Goal: Check status: Check status

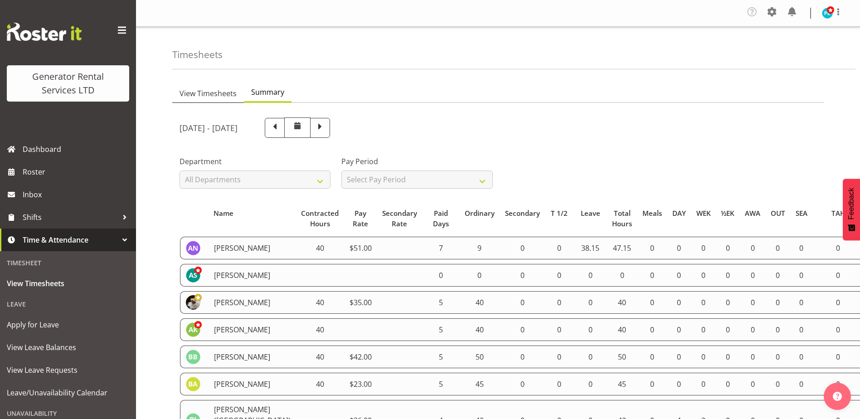
click at [210, 92] on span "View Timesheets" at bounding box center [208, 93] width 57 height 11
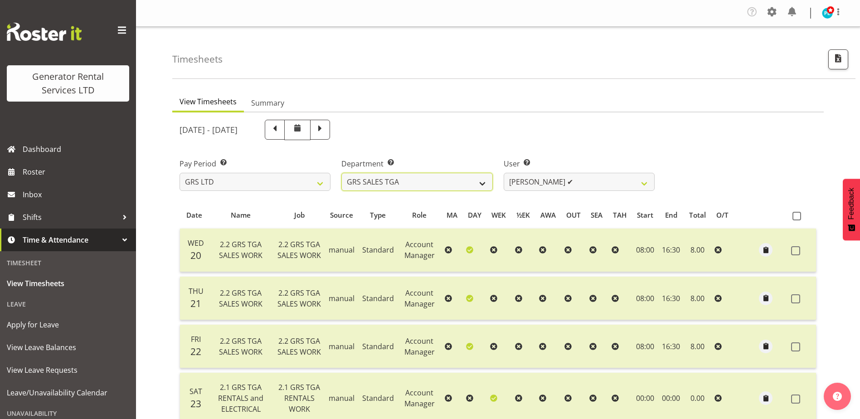
click at [481, 179] on select "GRS ADMIN AKL GRS ADMIN TGA GRS ENGINEERING AKL GRS HIRE AKL GRS HIRE HST GRS H…" at bounding box center [416, 182] width 151 height 18
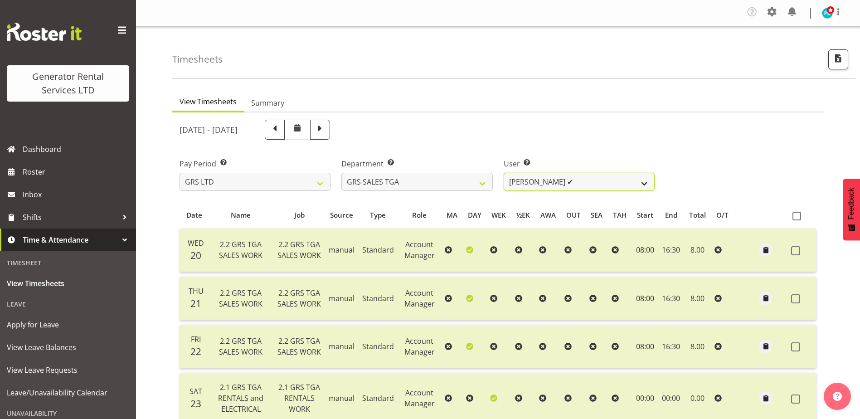
click at [546, 183] on select "[PERSON_NAME] ✔" at bounding box center [579, 182] width 151 height 18
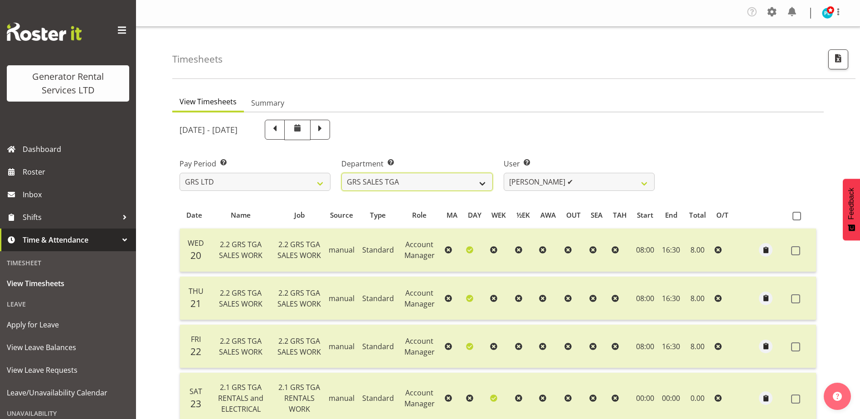
click at [480, 182] on select "GRS ADMIN AKL GRS ADMIN TGA GRS ENGINEERING AKL GRS HIRE AKL GRS HIRE HST GRS H…" at bounding box center [416, 182] width 151 height 18
click at [341, 173] on select "GRS ADMIN AKL GRS ADMIN TGA GRS ENGINEERING AKL GRS HIRE AKL GRS HIRE HST GRS H…" at bounding box center [416, 182] width 151 height 18
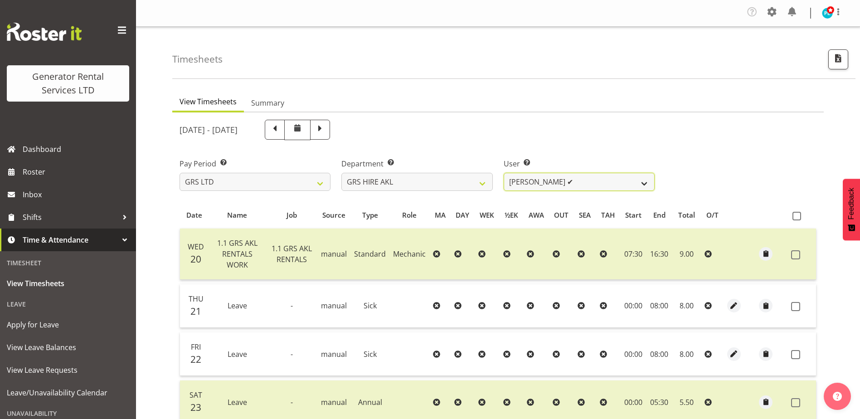
click at [575, 182] on select "[PERSON_NAME] ✔ [PERSON_NAME] ✔ [PERSON_NAME] ([GEOGRAPHIC_DATA]) [GEOGRAPHIC_D…" at bounding box center [579, 182] width 151 height 18
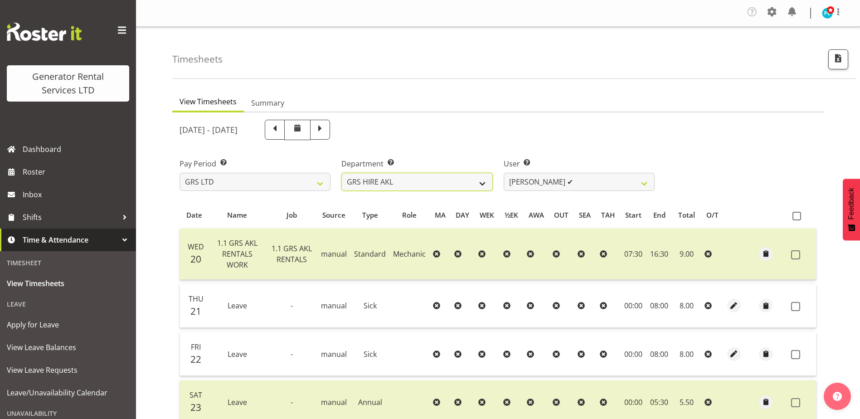
click at [444, 177] on select "GRS ADMIN AKL GRS ADMIN TGA GRS ENGINEERING AKL GRS HIRE AKL GRS HIRE HST GRS H…" at bounding box center [416, 182] width 151 height 18
click at [341, 173] on select "GRS ADMIN AKL GRS ADMIN TGA GRS ENGINEERING AKL GRS HIRE AKL GRS HIRE HST GRS H…" at bounding box center [416, 182] width 151 height 18
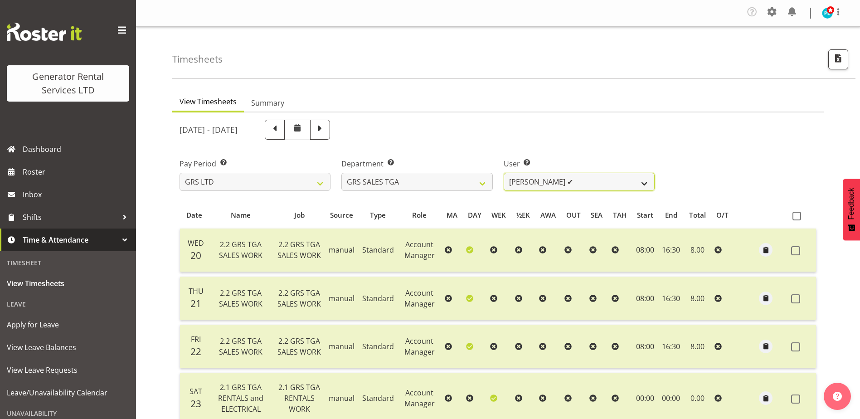
click at [621, 183] on select "[PERSON_NAME] ✔" at bounding box center [579, 182] width 151 height 18
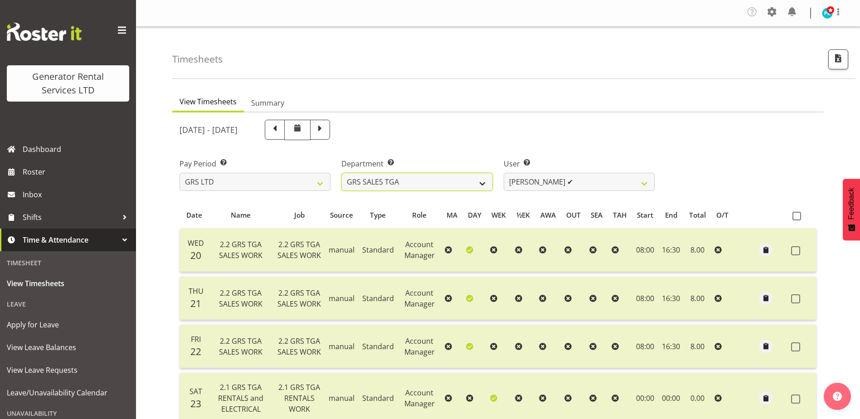
click at [477, 186] on select "GRS ADMIN AKL GRS ADMIN TGA GRS ENGINEERING AKL GRS HIRE AKL GRS HIRE HST GRS H…" at bounding box center [416, 182] width 151 height 18
click at [341, 173] on select "GRS ADMIN AKL GRS ADMIN TGA GRS ENGINEERING AKL GRS HIRE AKL GRS HIRE HST GRS H…" at bounding box center [416, 182] width 151 height 18
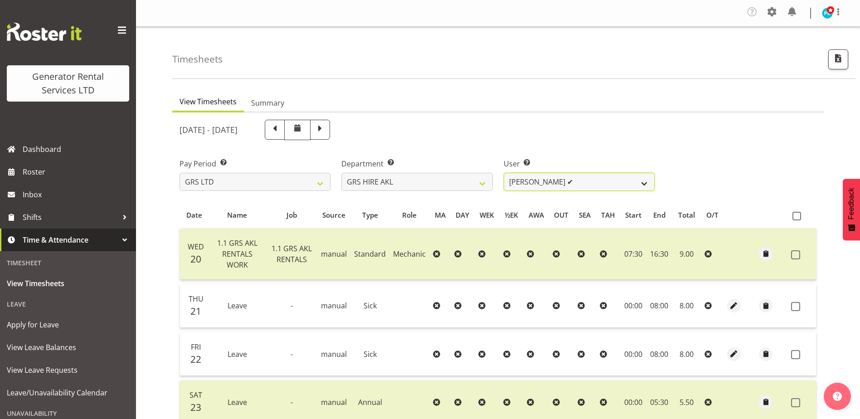
click at [623, 186] on select "[PERSON_NAME] ✔ [PERSON_NAME] ✔ [PERSON_NAME] ([GEOGRAPHIC_DATA]) [GEOGRAPHIC_D…" at bounding box center [579, 182] width 151 height 18
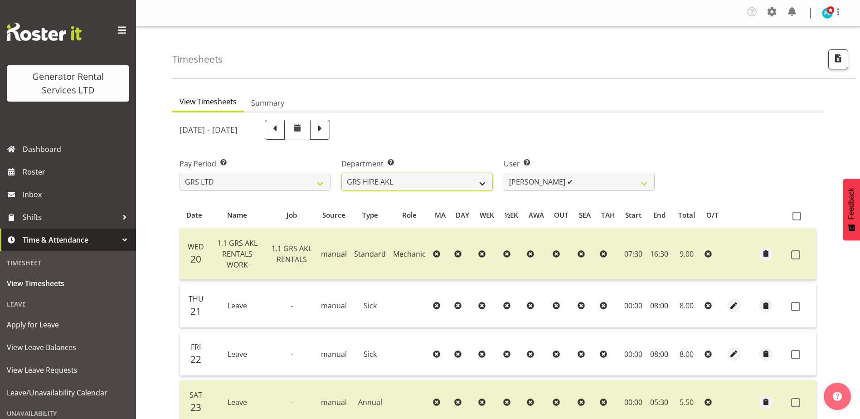
click at [455, 184] on select "GRS ADMIN AKL GRS ADMIN TGA GRS ENGINEERING AKL GRS HIRE AKL GRS HIRE HST GRS H…" at bounding box center [416, 182] width 151 height 18
click at [341, 173] on select "GRS ADMIN AKL GRS ADMIN TGA GRS ENGINEERING AKL GRS HIRE AKL GRS HIRE HST GRS H…" at bounding box center [416, 182] width 151 height 18
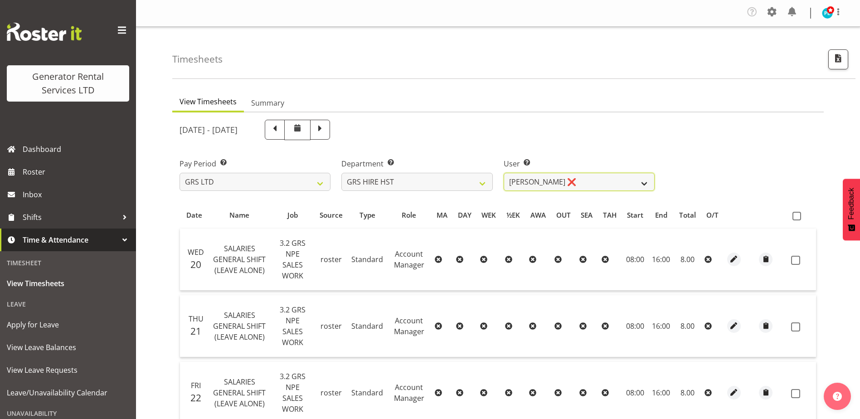
click at [643, 183] on select "[PERSON_NAME] ❌ [PERSON_NAME] ❌ [PERSON_NAME] ❌" at bounding box center [579, 182] width 151 height 18
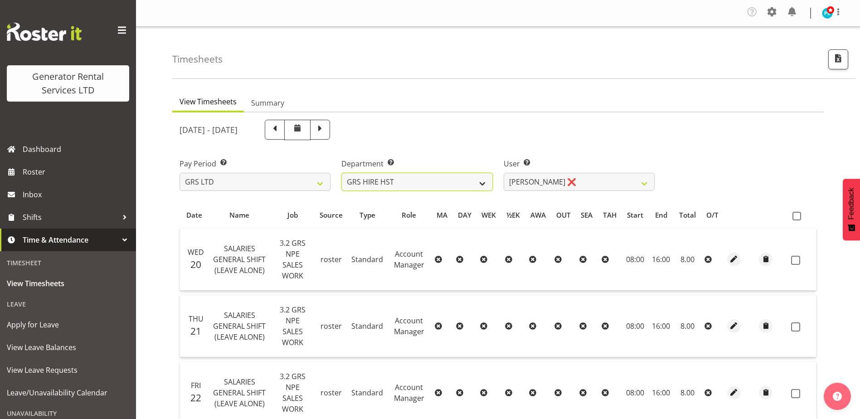
click at [472, 180] on select "GRS ADMIN AKL GRS ADMIN TGA GRS ENGINEERING AKL GRS HIRE AKL GRS HIRE HST GRS H…" at bounding box center [416, 182] width 151 height 18
click at [341, 173] on select "GRS ADMIN AKL GRS ADMIN TGA GRS ENGINEERING AKL GRS HIRE AKL GRS HIRE HST GRS H…" at bounding box center [416, 182] width 151 height 18
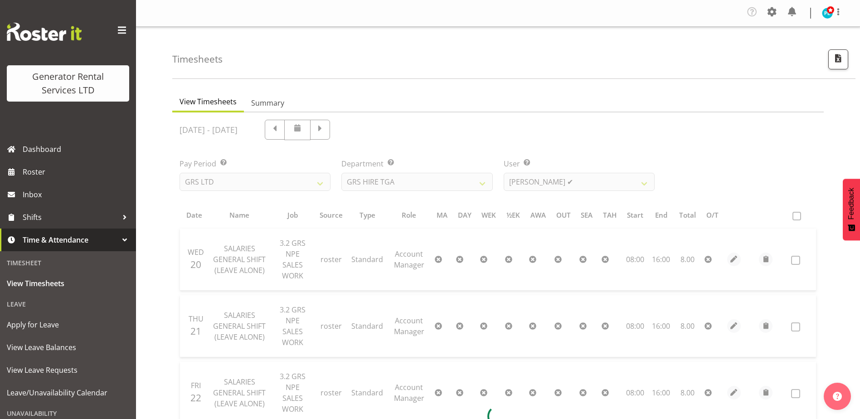
click at [612, 180] on div at bounding box center [498, 415] width 652 height 607
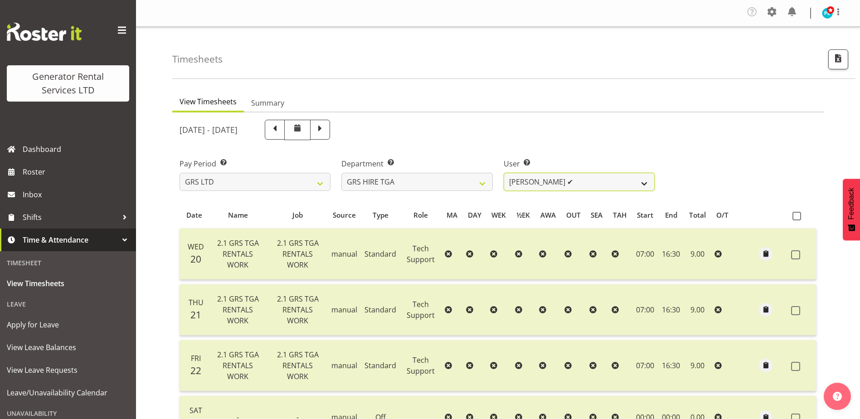
click at [641, 182] on select "[PERSON_NAME] ✔ [PERSON_NAME] ✔ [PERSON_NAME] ✔ [PERSON_NAME] ✔ [PERSON_NAME] ✔" at bounding box center [579, 182] width 151 height 18
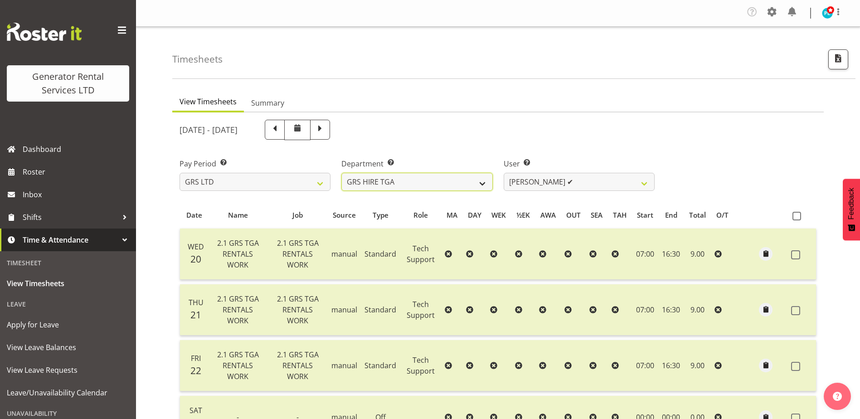
click at [437, 180] on select "GRS ADMIN AKL GRS ADMIN TGA GRS ENGINEERING AKL GRS HIRE AKL GRS HIRE HST GRS H…" at bounding box center [416, 182] width 151 height 18
click at [341, 173] on select "GRS ADMIN AKL GRS ADMIN TGA GRS ENGINEERING AKL GRS HIRE AKL GRS HIRE HST GRS H…" at bounding box center [416, 182] width 151 height 18
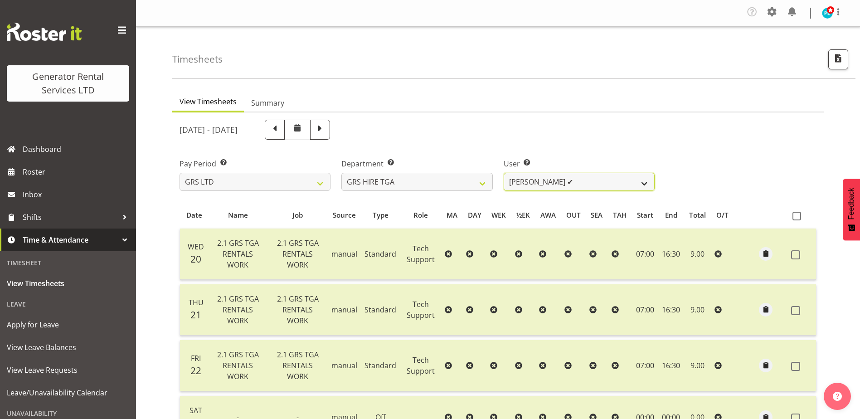
click at [560, 184] on select "[PERSON_NAME] ✔ [PERSON_NAME] ✔ [PERSON_NAME] ✔ [PERSON_NAME] ✔ [PERSON_NAME] ✔" at bounding box center [579, 182] width 151 height 18
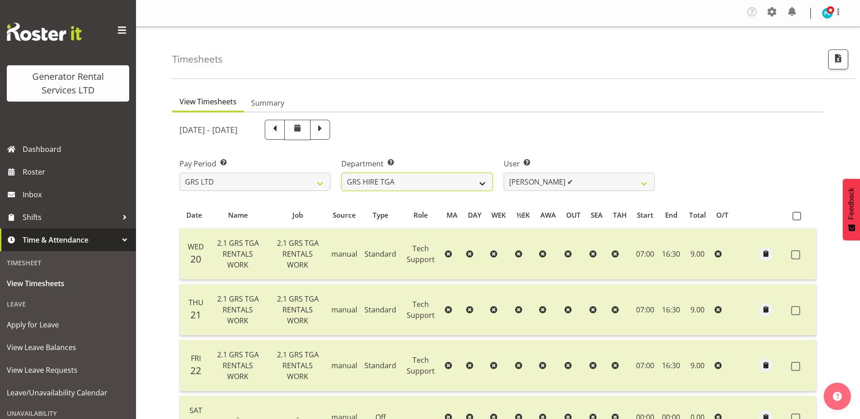
click at [481, 183] on select "GRS ADMIN AKL GRS ADMIN TGA GRS ENGINEERING AKL GRS HIRE AKL GRS HIRE HST GRS H…" at bounding box center [416, 182] width 151 height 18
click at [341, 173] on select "GRS ADMIN AKL GRS ADMIN TGA GRS ENGINEERING AKL GRS HIRE AKL GRS HIRE HST GRS H…" at bounding box center [416, 182] width 151 height 18
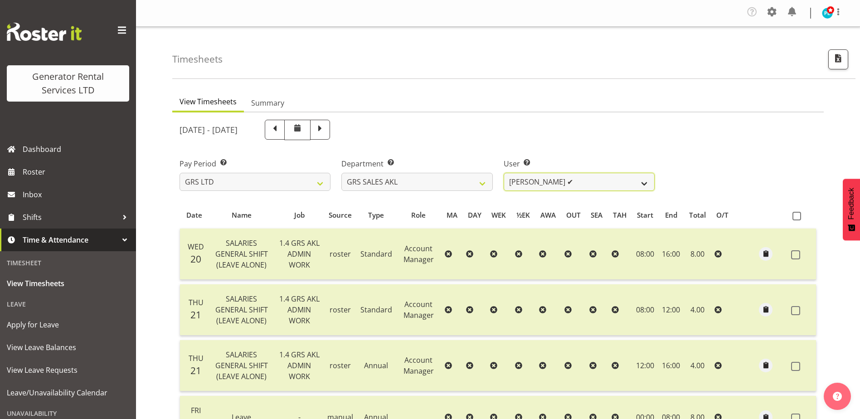
click at [600, 185] on select "[PERSON_NAME] ✔ [PERSON_NAME] ✔ [PERSON_NAME] ✔ [PERSON_NAME] ✔ [PERSON_NAME] ❌" at bounding box center [579, 182] width 151 height 18
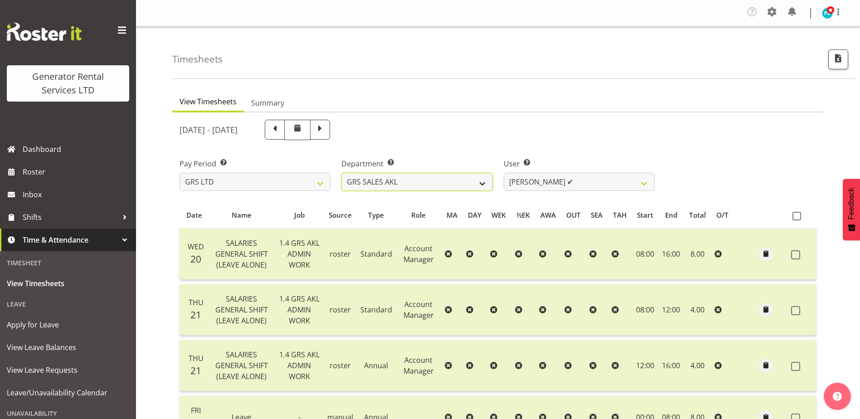
click at [462, 183] on select "GRS ADMIN AKL GRS ADMIN TGA GRS ENGINEERING AKL GRS HIRE AKL GRS HIRE HST GRS H…" at bounding box center [416, 182] width 151 height 18
click at [341, 173] on select "GRS ADMIN AKL GRS ADMIN TGA GRS ENGINEERING AKL GRS HIRE AKL GRS HIRE HST GRS H…" at bounding box center [416, 182] width 151 height 18
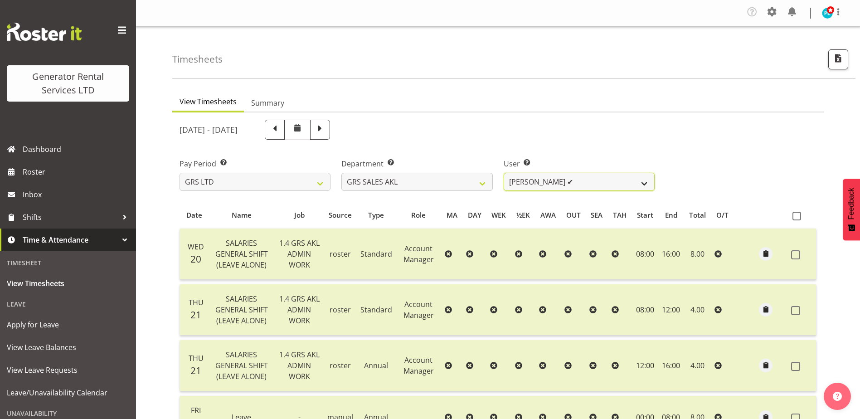
drag, startPoint x: 614, startPoint y: 181, endPoint x: 596, endPoint y: 181, distance: 17.7
click at [614, 181] on select "[PERSON_NAME] ✔ [PERSON_NAME] ✔ [PERSON_NAME] ✔ [PERSON_NAME] ✔ [PERSON_NAME] ❌" at bounding box center [579, 182] width 151 height 18
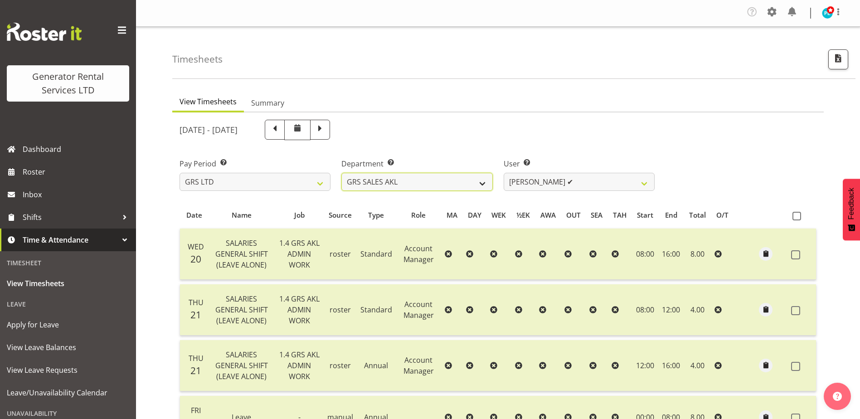
click at [467, 177] on select "GRS ADMIN AKL GRS ADMIN TGA GRS ENGINEERING AKL GRS HIRE AKL GRS HIRE HST GRS H…" at bounding box center [416, 182] width 151 height 18
click at [341, 173] on select "GRS ADMIN AKL GRS ADMIN TGA GRS ENGINEERING AKL GRS HIRE AKL GRS HIRE HST GRS H…" at bounding box center [416, 182] width 151 height 18
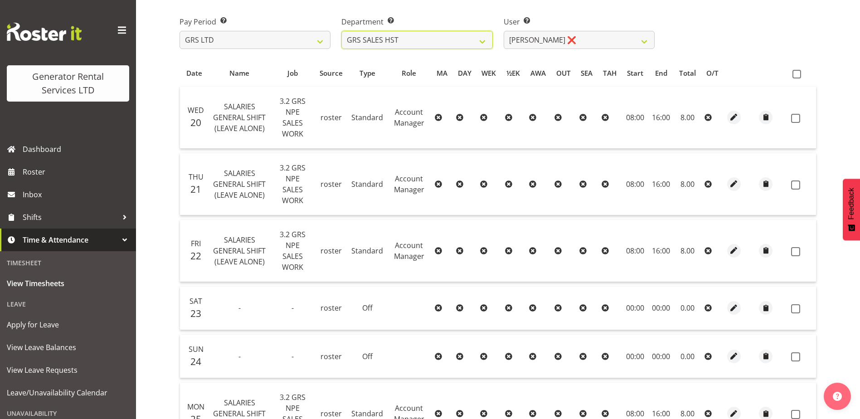
scroll to position [42, 0]
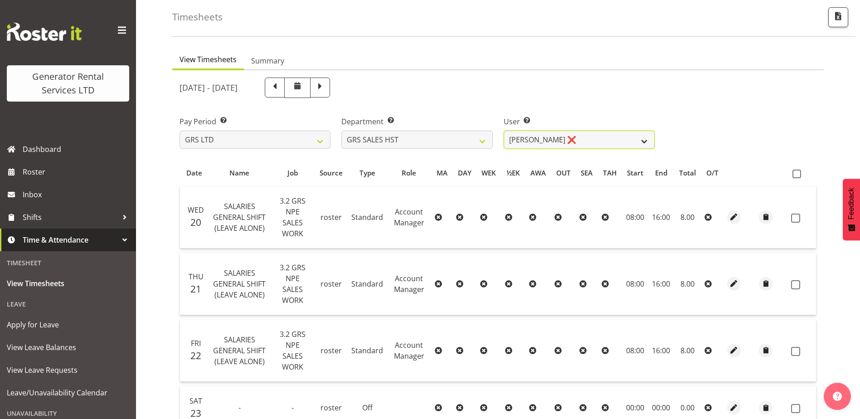
click at [567, 137] on select "[PERSON_NAME] ❌" at bounding box center [579, 140] width 151 height 18
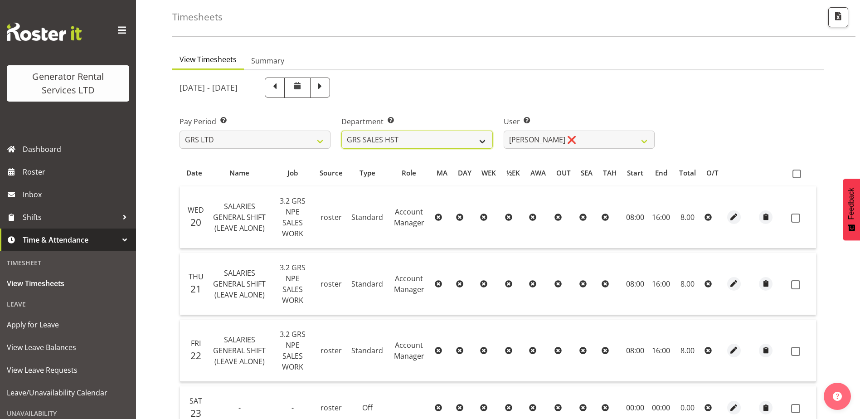
click at [484, 145] on select "GRS ADMIN AKL GRS ADMIN TGA GRS ENGINEERING AKL GRS HIRE AKL GRS HIRE HST GRS H…" at bounding box center [416, 140] width 151 height 18
click at [341, 131] on select "GRS ADMIN AKL GRS ADMIN TGA GRS ENGINEERING AKL GRS HIRE AKL GRS HIRE HST GRS H…" at bounding box center [416, 140] width 151 height 18
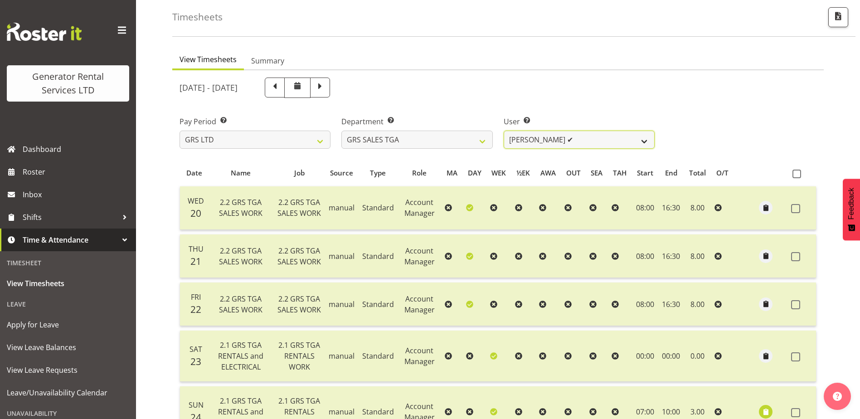
click at [558, 141] on select "[PERSON_NAME] ✔" at bounding box center [579, 140] width 151 height 18
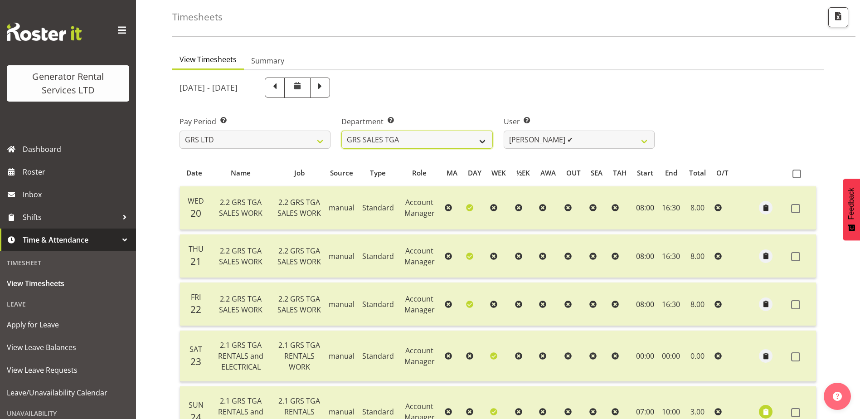
click at [464, 148] on select "GRS ADMIN AKL GRS ADMIN TGA GRS ENGINEERING AKL GRS HIRE AKL GRS HIRE HST GRS H…" at bounding box center [416, 140] width 151 height 18
click at [341, 131] on select "GRS ADMIN AKL GRS ADMIN TGA GRS ENGINEERING AKL GRS HIRE AKL GRS HIRE HST GRS H…" at bounding box center [416, 140] width 151 height 18
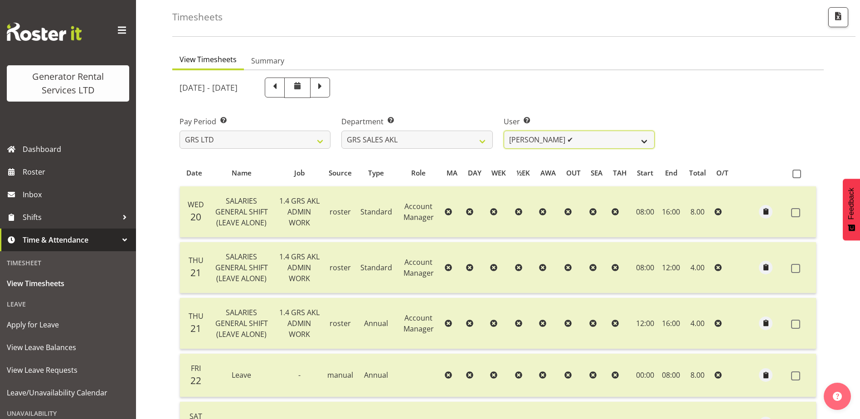
click at [558, 141] on select "[PERSON_NAME] ✔ [PERSON_NAME] ✔ [PERSON_NAME] ✔ [PERSON_NAME] ✔ [PERSON_NAME] ❌" at bounding box center [579, 140] width 151 height 18
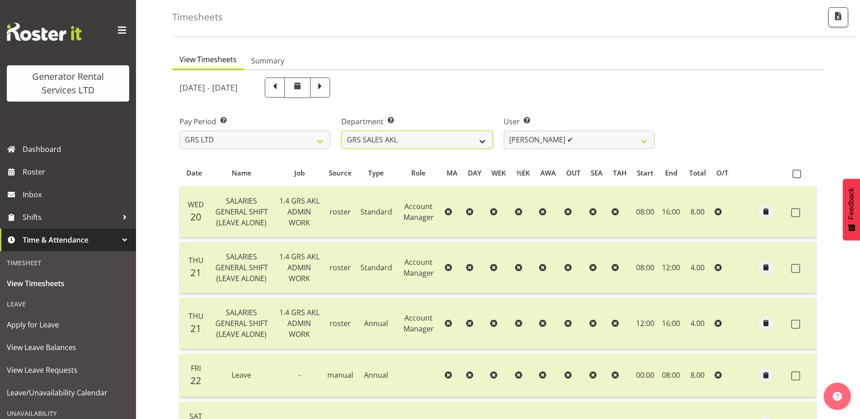
click at [458, 142] on select "GRS ADMIN AKL GRS ADMIN TGA GRS ENGINEERING AKL GRS HIRE AKL GRS HIRE HST GRS H…" at bounding box center [416, 140] width 151 height 18
select select "21"
click at [341, 131] on select "GRS ADMIN AKL GRS ADMIN TGA GRS ENGINEERING AKL GRS HIRE AKL GRS HIRE HST GRS H…" at bounding box center [416, 140] width 151 height 18
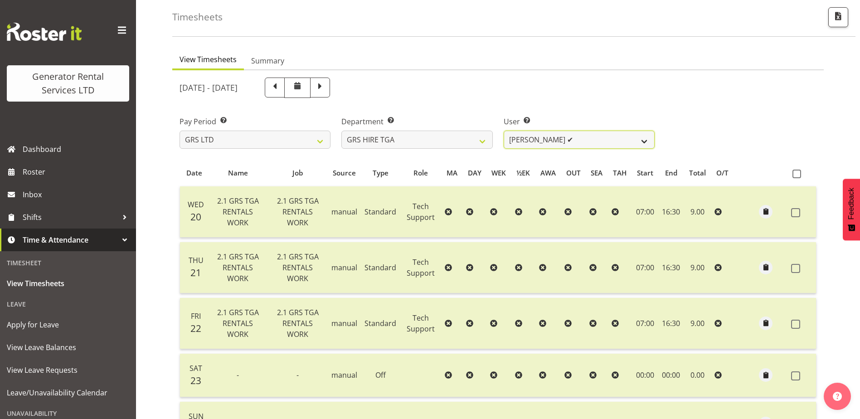
drag, startPoint x: 589, startPoint y: 141, endPoint x: 555, endPoint y: 141, distance: 34.5
click at [589, 141] on select "[PERSON_NAME] ✔ [PERSON_NAME] ✔ [PERSON_NAME] ✔ [PERSON_NAME] ✔ [PERSON_NAME] ✔" at bounding box center [579, 140] width 151 height 18
select select "5206"
click at [504, 131] on select "[PERSON_NAME] ✔ [PERSON_NAME] ✔ [PERSON_NAME] ✔ [PERSON_NAME] ✔ [PERSON_NAME] ✔" at bounding box center [579, 140] width 151 height 18
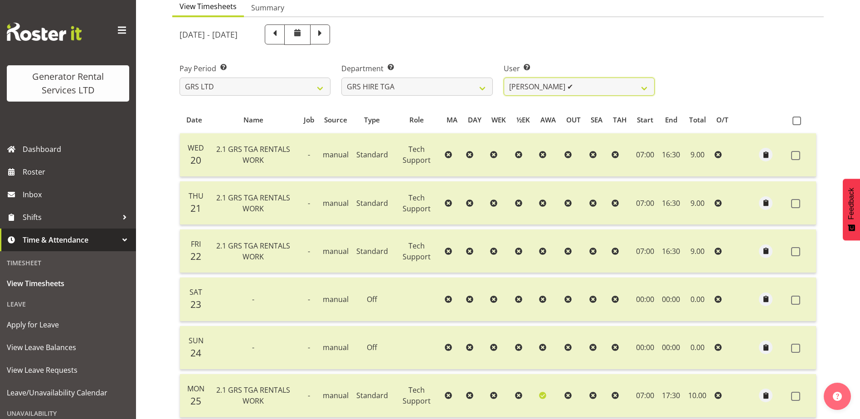
scroll to position [178, 0]
